Goal: Information Seeking & Learning: Compare options

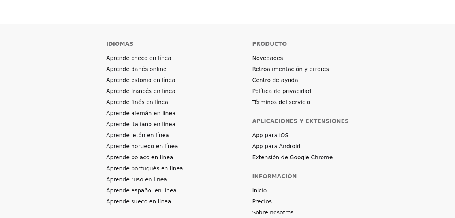
scroll to position [1237, 0]
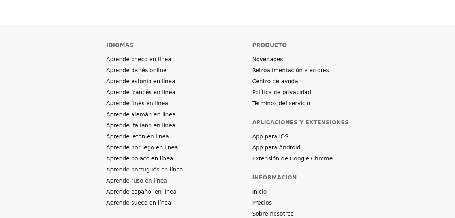
click at [176, 110] on link "Aprende alemán en línea" at bounding box center [140, 114] width 69 height 8
